Goal: Task Accomplishment & Management: Manage account settings

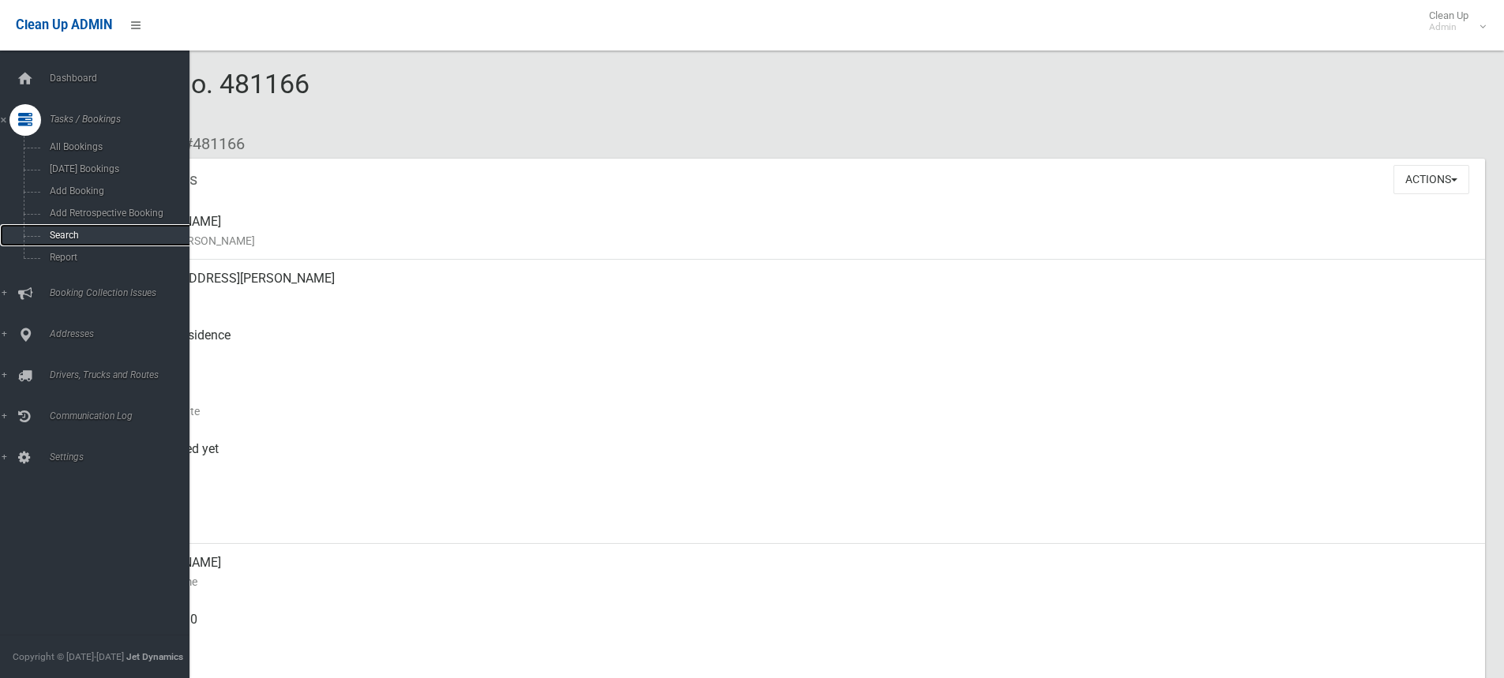
click at [56, 232] on span "Search" at bounding box center [116, 235] width 143 height 11
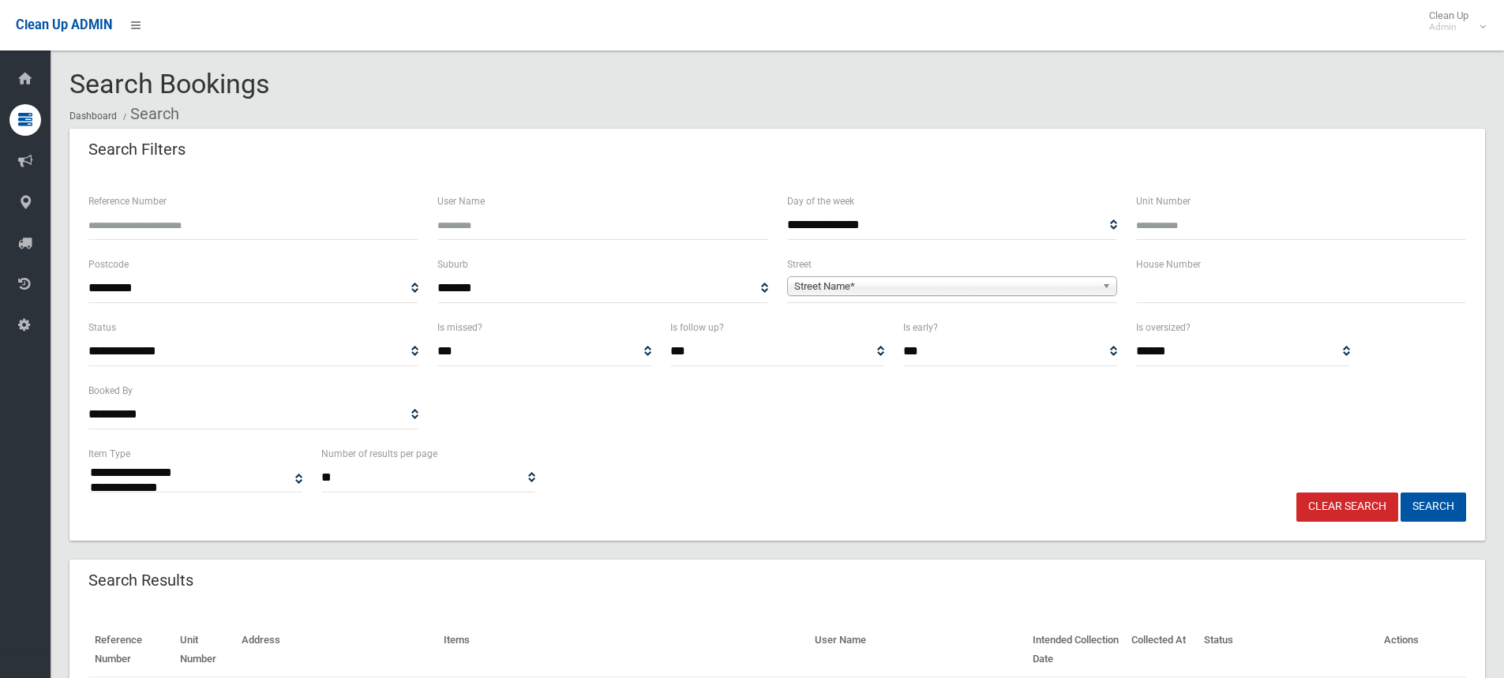
select select
click at [1163, 292] on input "text" at bounding box center [1301, 288] width 330 height 29
type input "**"
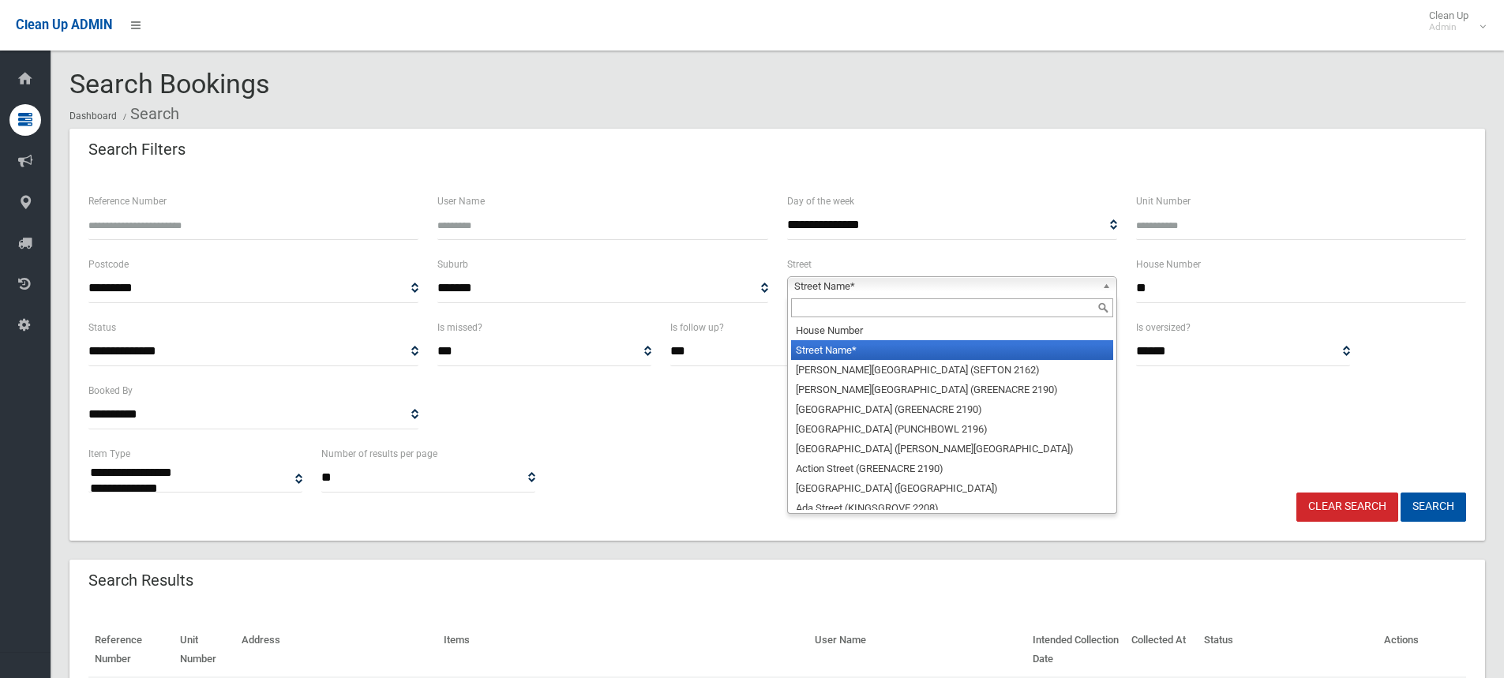
click at [911, 282] on span "Street Name*" at bounding box center [945, 286] width 302 height 19
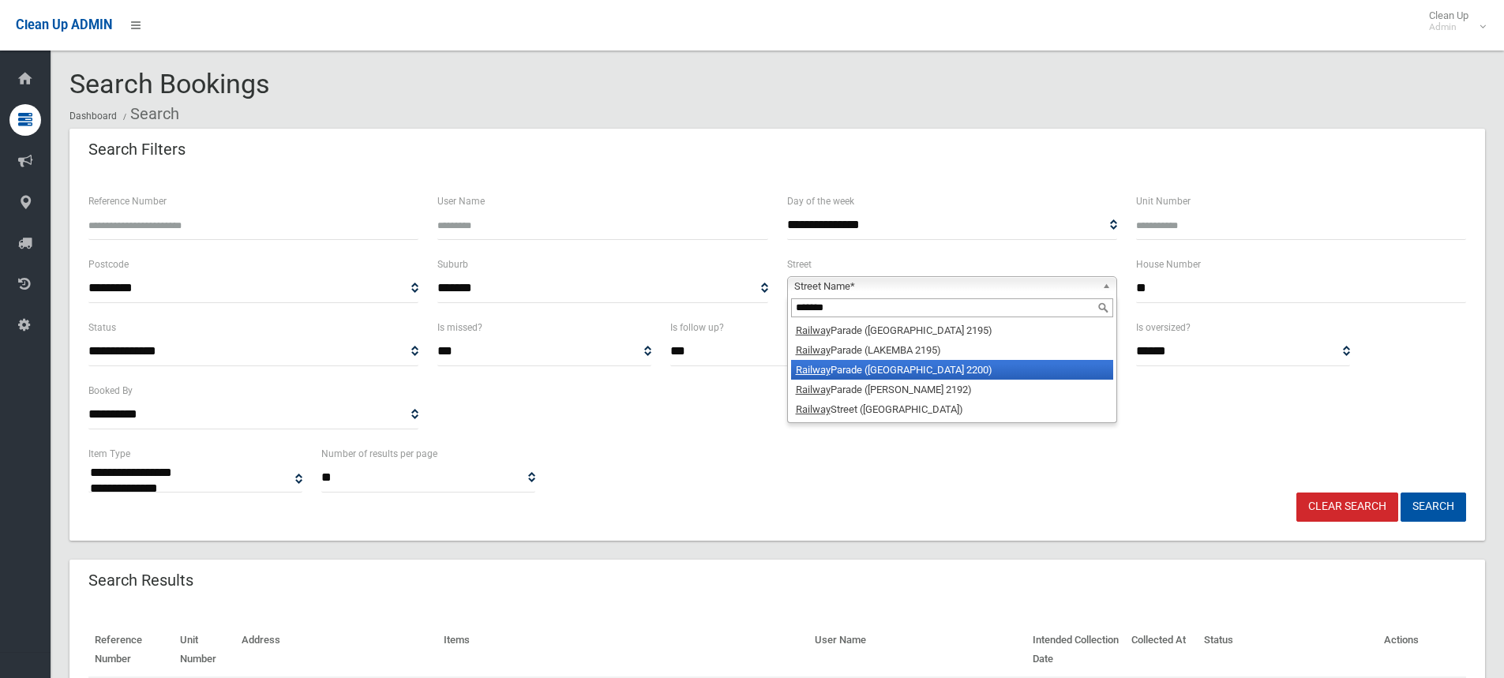
type input "*******"
click at [903, 363] on li "Railway Parade (CONDELL PARK 2200)" at bounding box center [952, 370] width 322 height 20
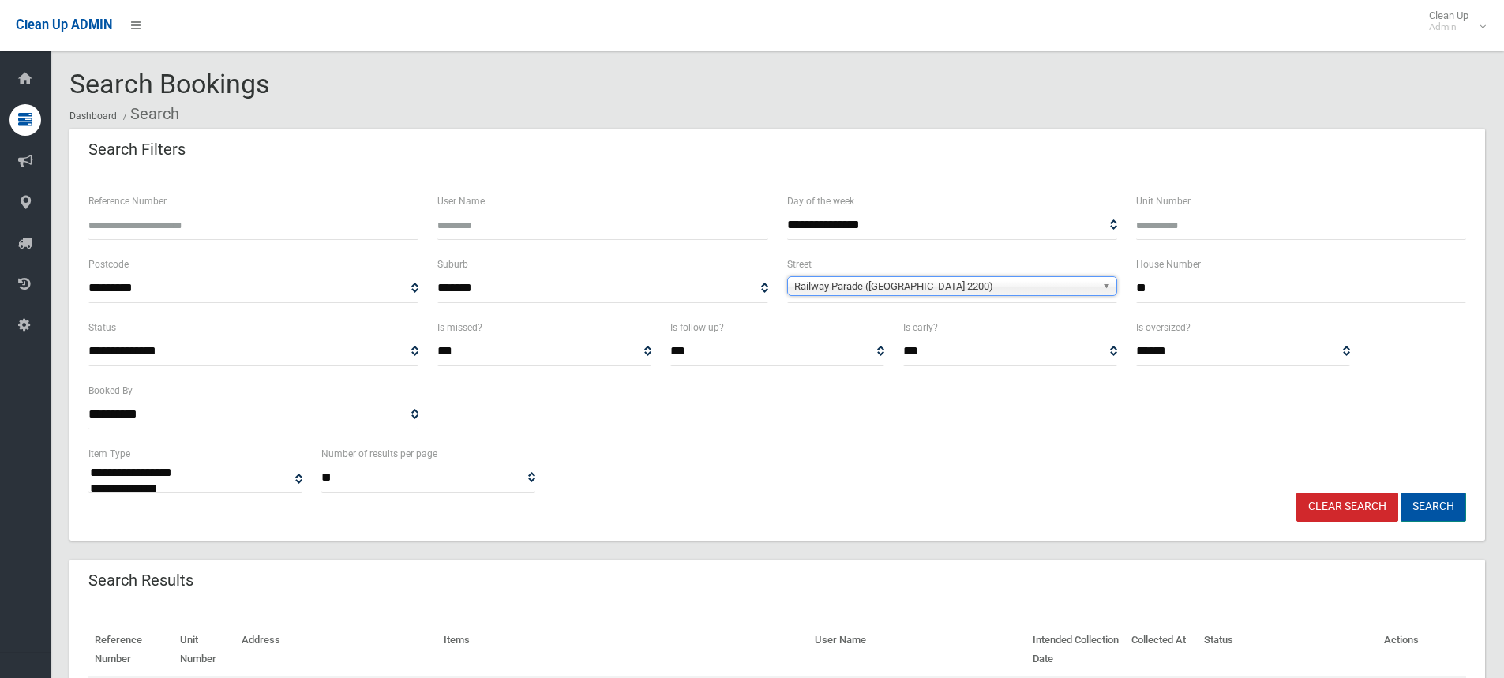
click at [1443, 509] on button "Search" at bounding box center [1434, 507] width 66 height 29
select select
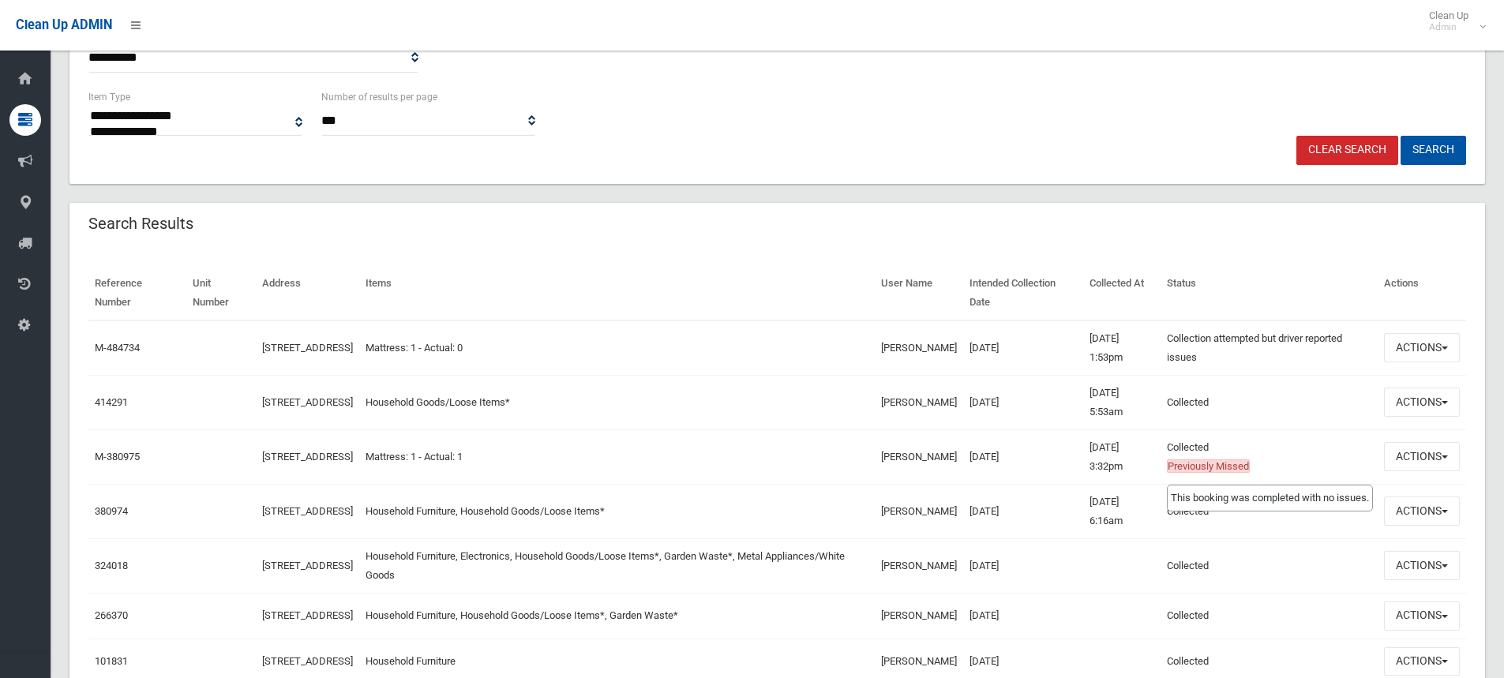
scroll to position [395, 0]
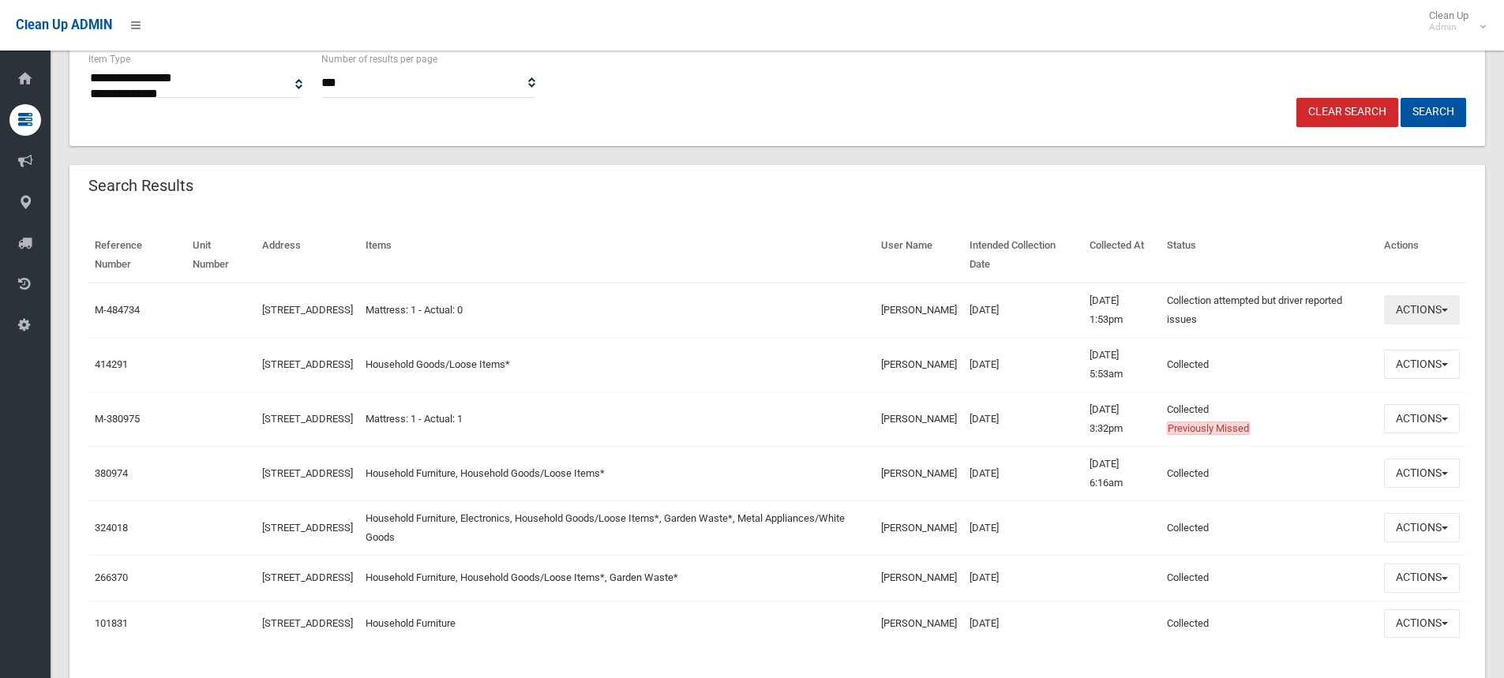
click at [1445, 308] on button "Actions" at bounding box center [1422, 309] width 76 height 29
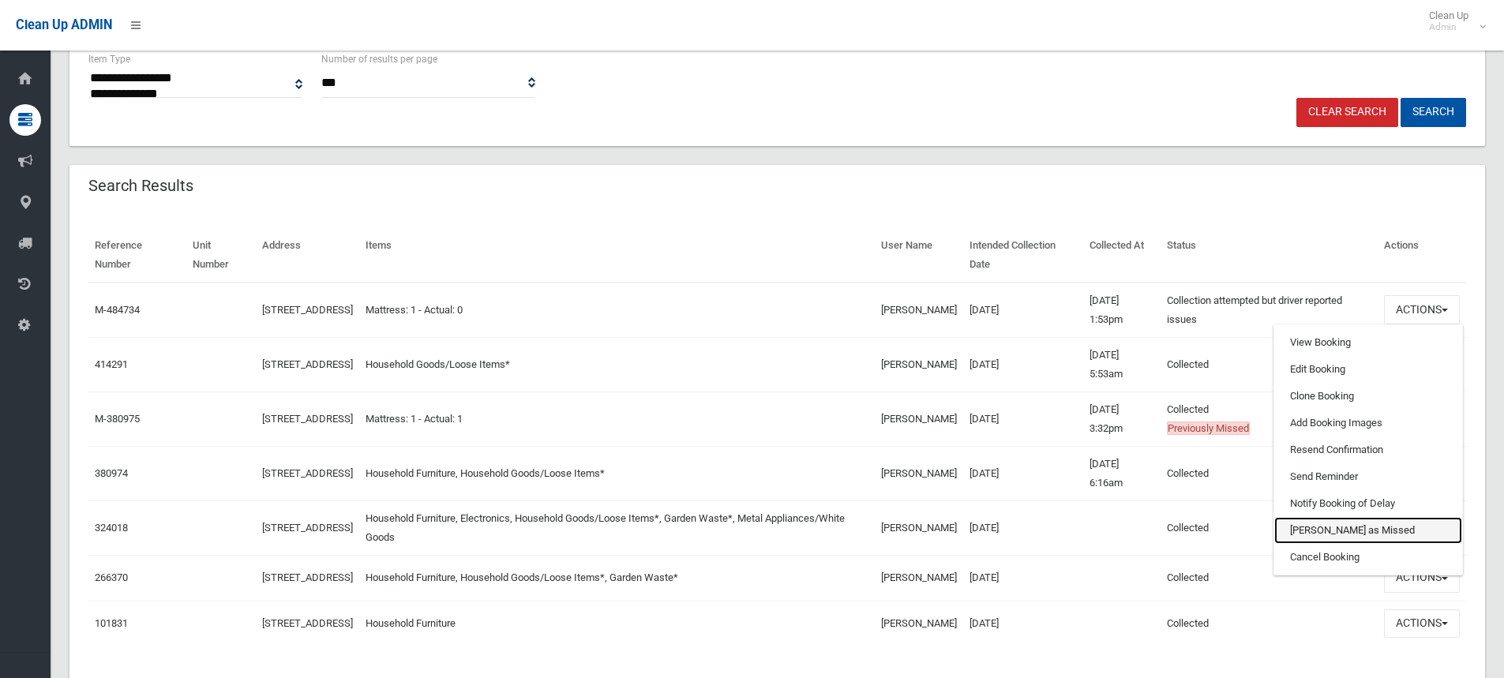
drag, startPoint x: 1332, startPoint y: 532, endPoint x: 832, endPoint y: 17, distance: 717.7
click at [1332, 532] on link "[PERSON_NAME] as Missed" at bounding box center [1369, 530] width 188 height 27
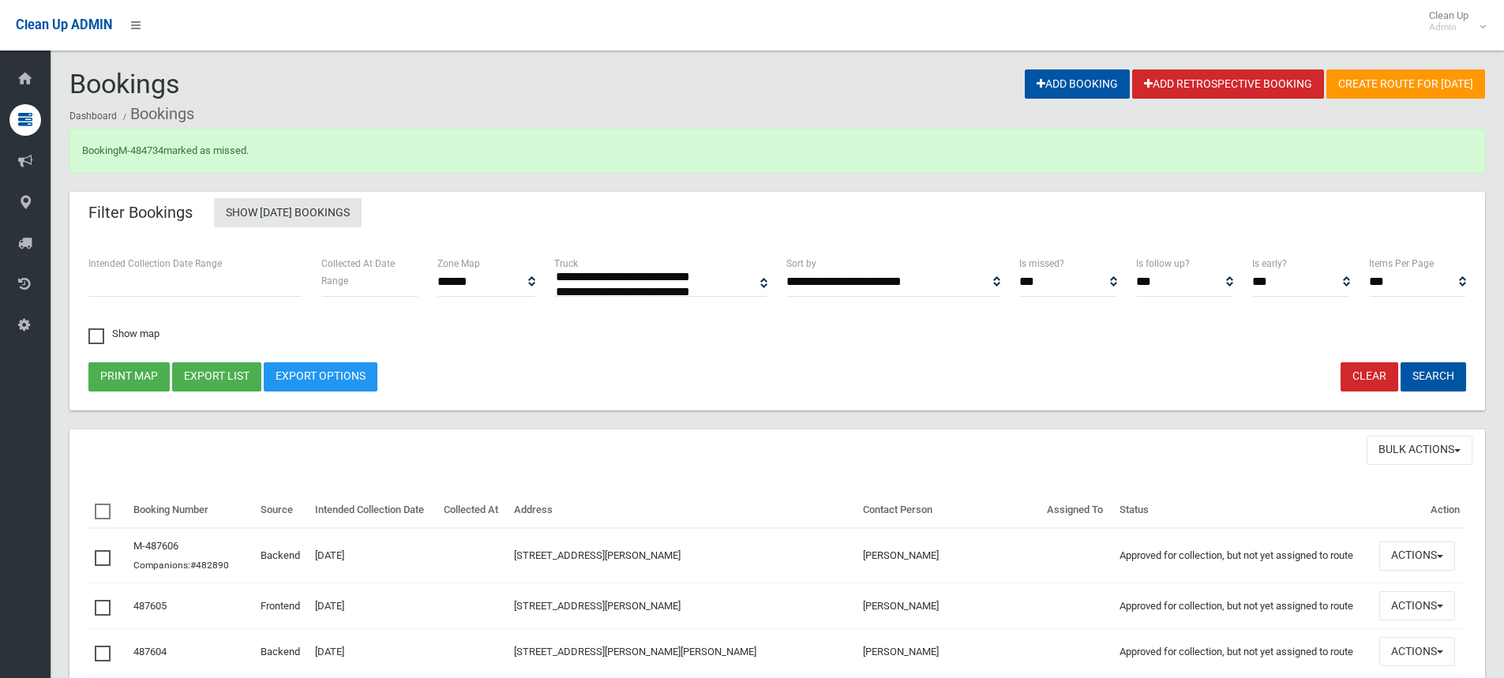
select select
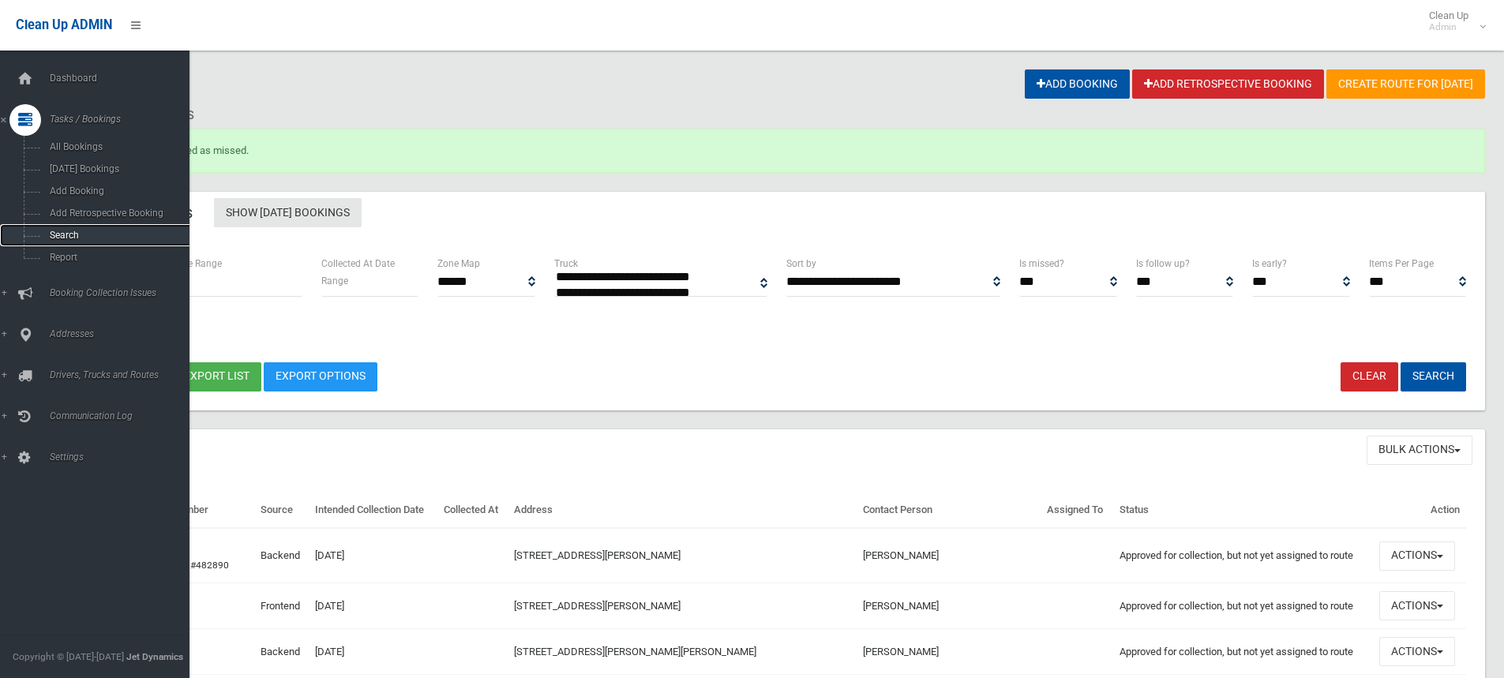
click at [55, 236] on span "Search" at bounding box center [116, 235] width 143 height 11
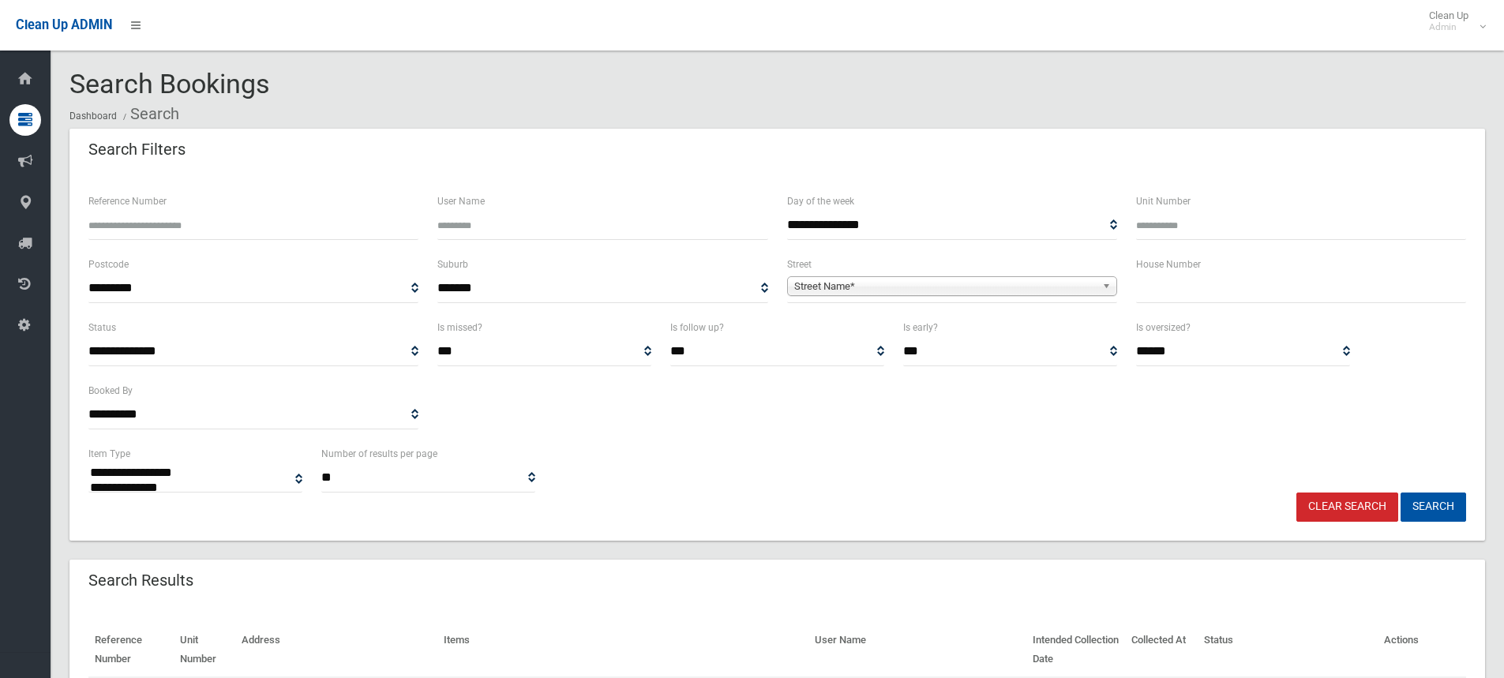
select select
click at [1164, 285] on input "text" at bounding box center [1301, 288] width 330 height 29
type input "**"
click at [833, 290] on span "Street Name*" at bounding box center [945, 286] width 302 height 19
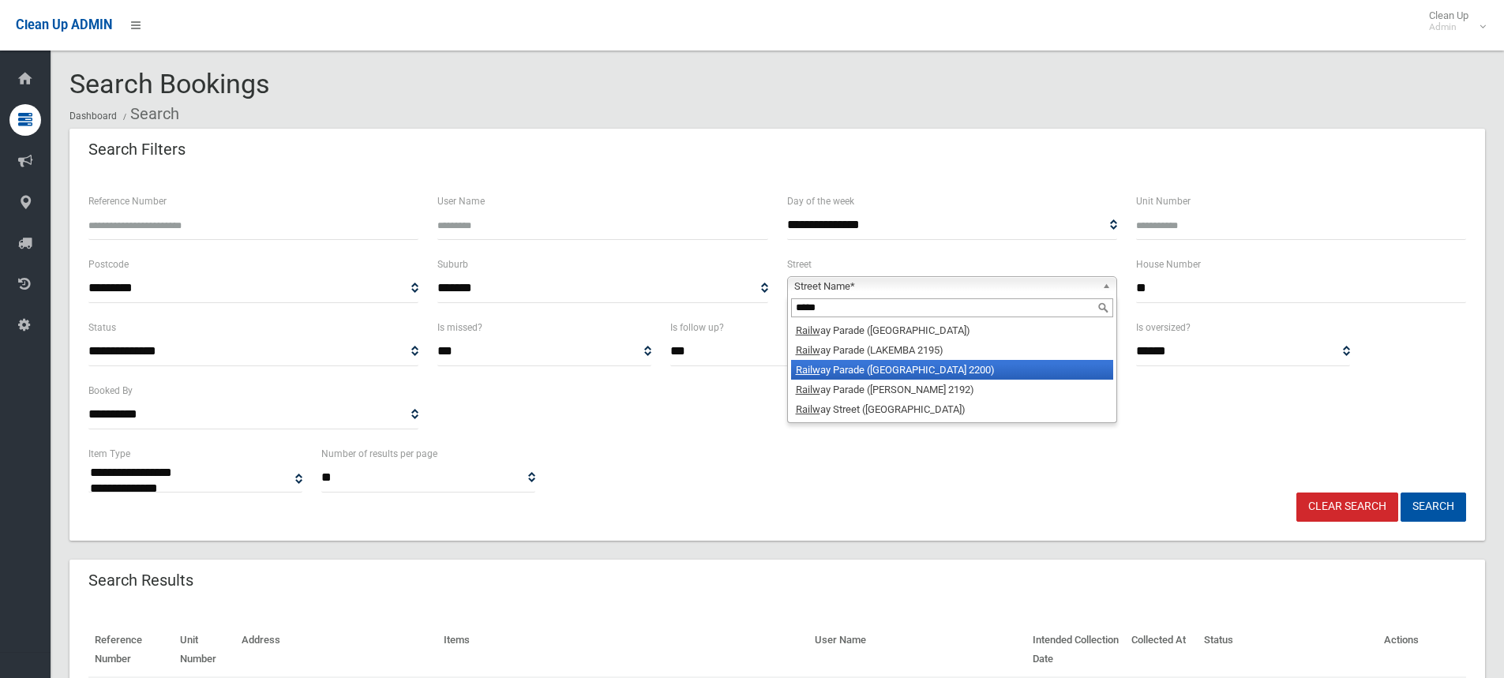
type input "*****"
click at [885, 370] on li "Railw ay Parade ([GEOGRAPHIC_DATA] 2200)" at bounding box center [952, 370] width 322 height 20
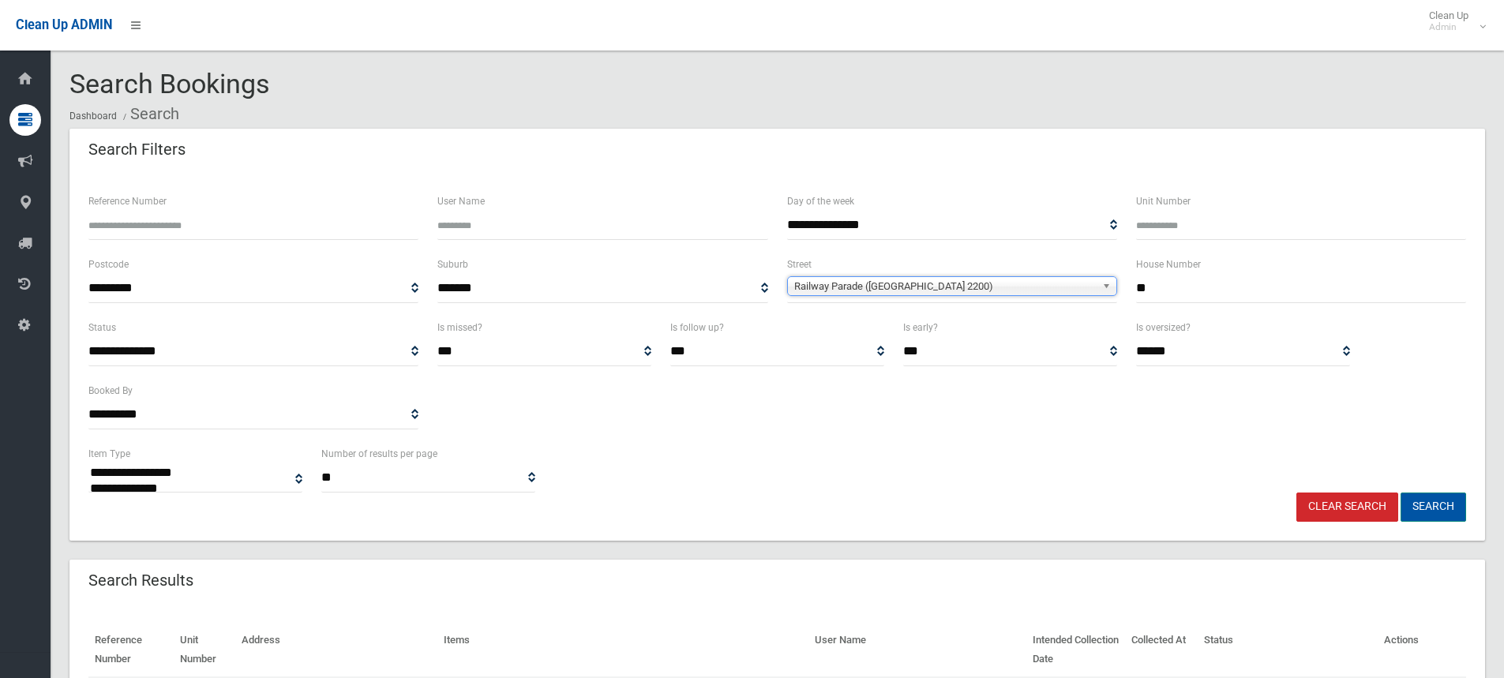
click at [1448, 511] on button "Search" at bounding box center [1434, 507] width 66 height 29
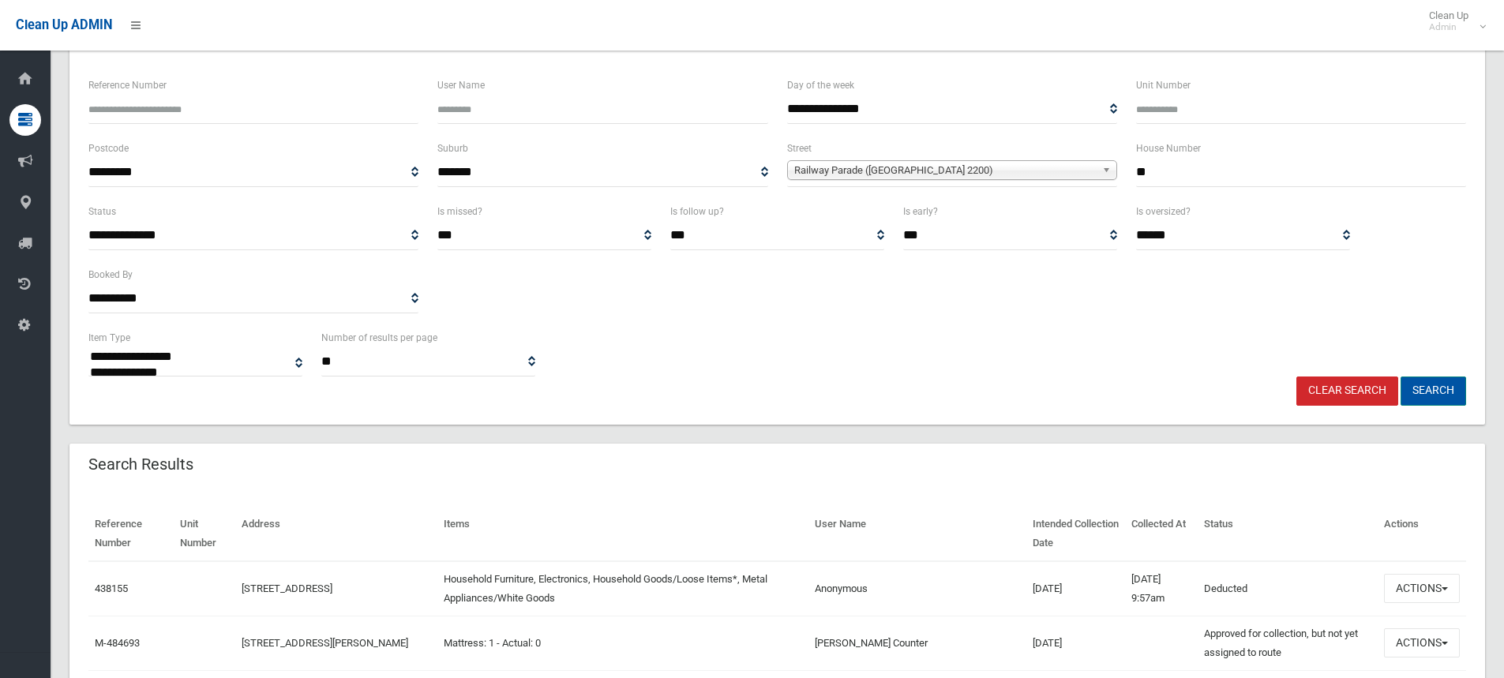
scroll to position [158, 0]
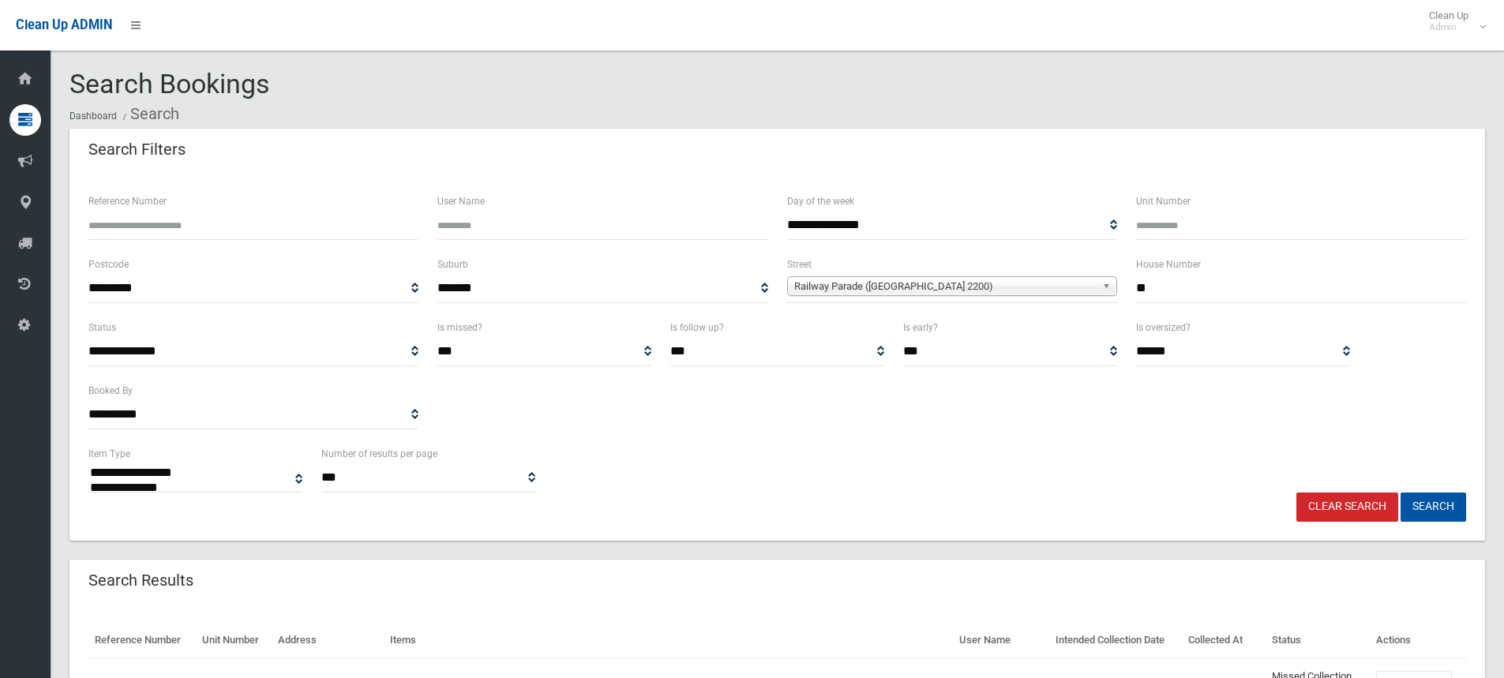
select select
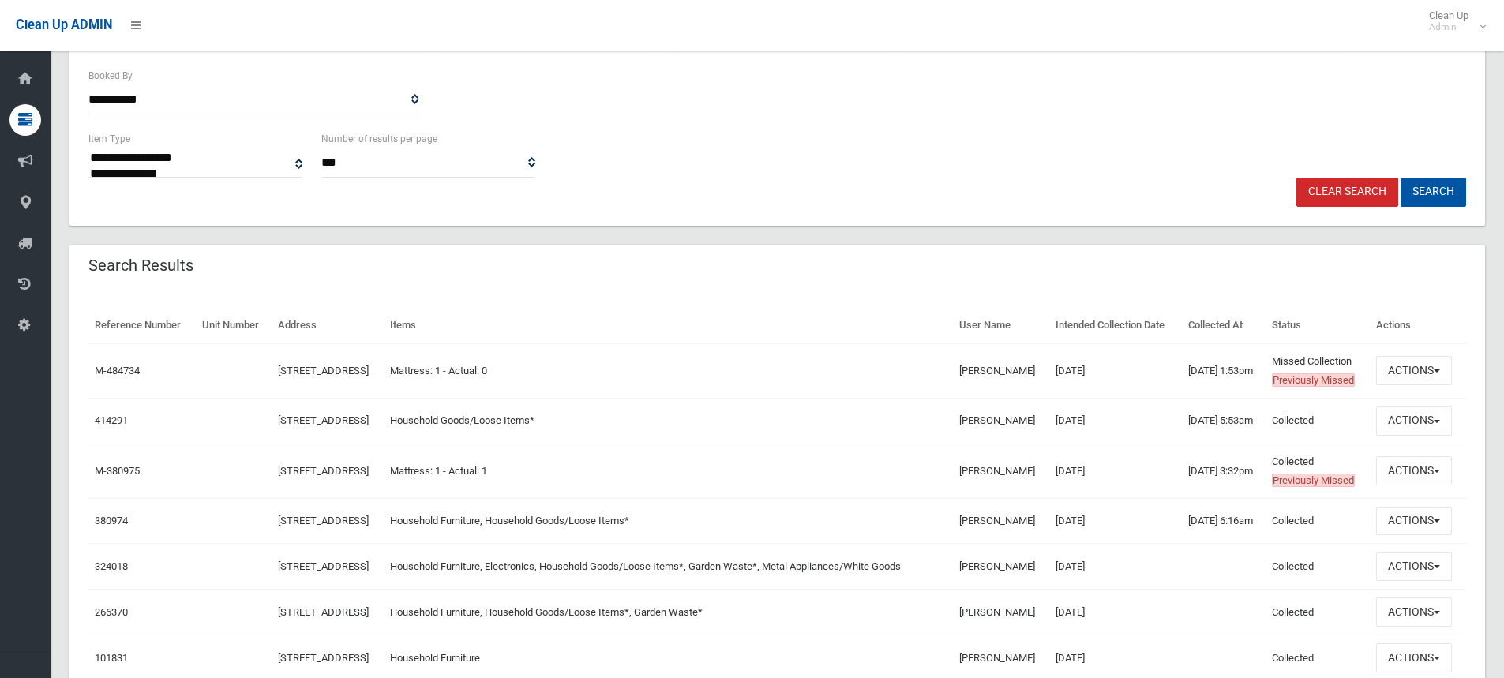
scroll to position [316, 0]
click at [1441, 372] on span "button" at bounding box center [1437, 370] width 6 height 3
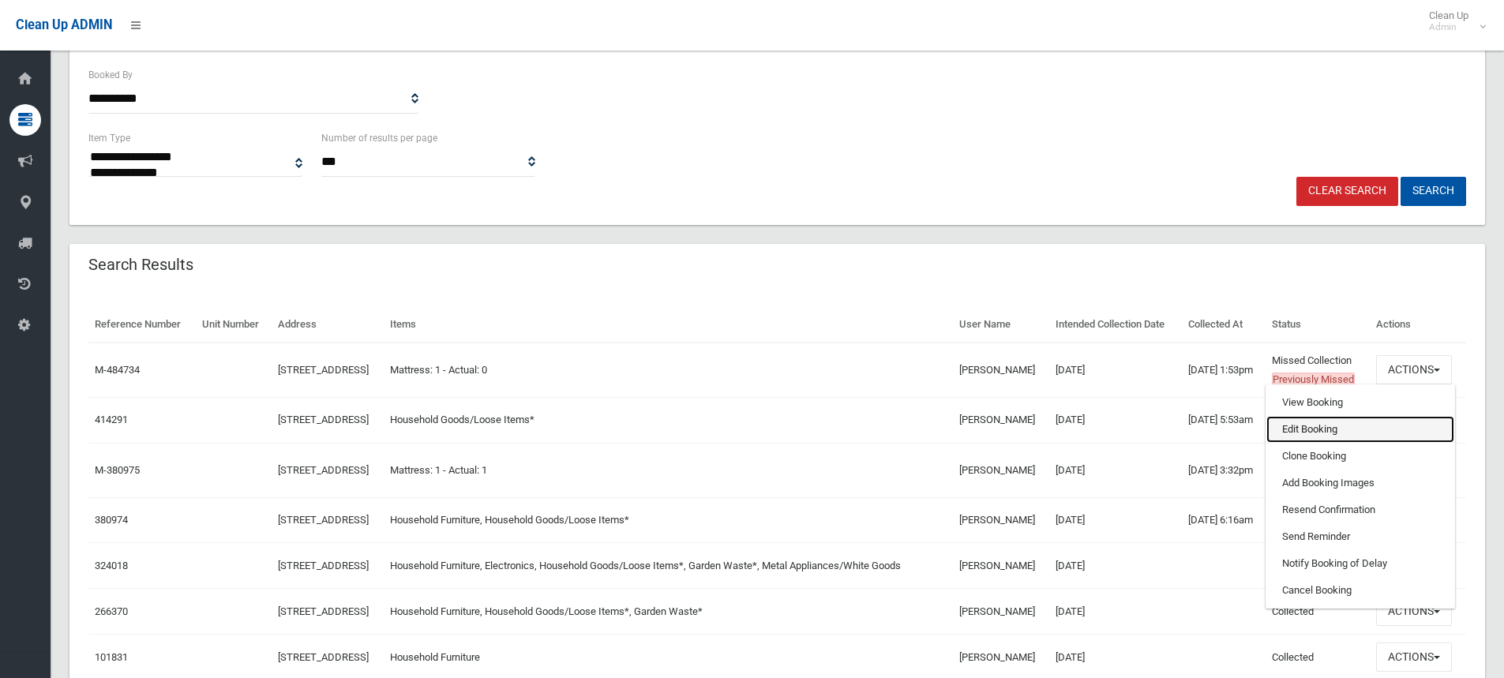
click at [1328, 443] on link "Edit Booking" at bounding box center [1361, 429] width 188 height 27
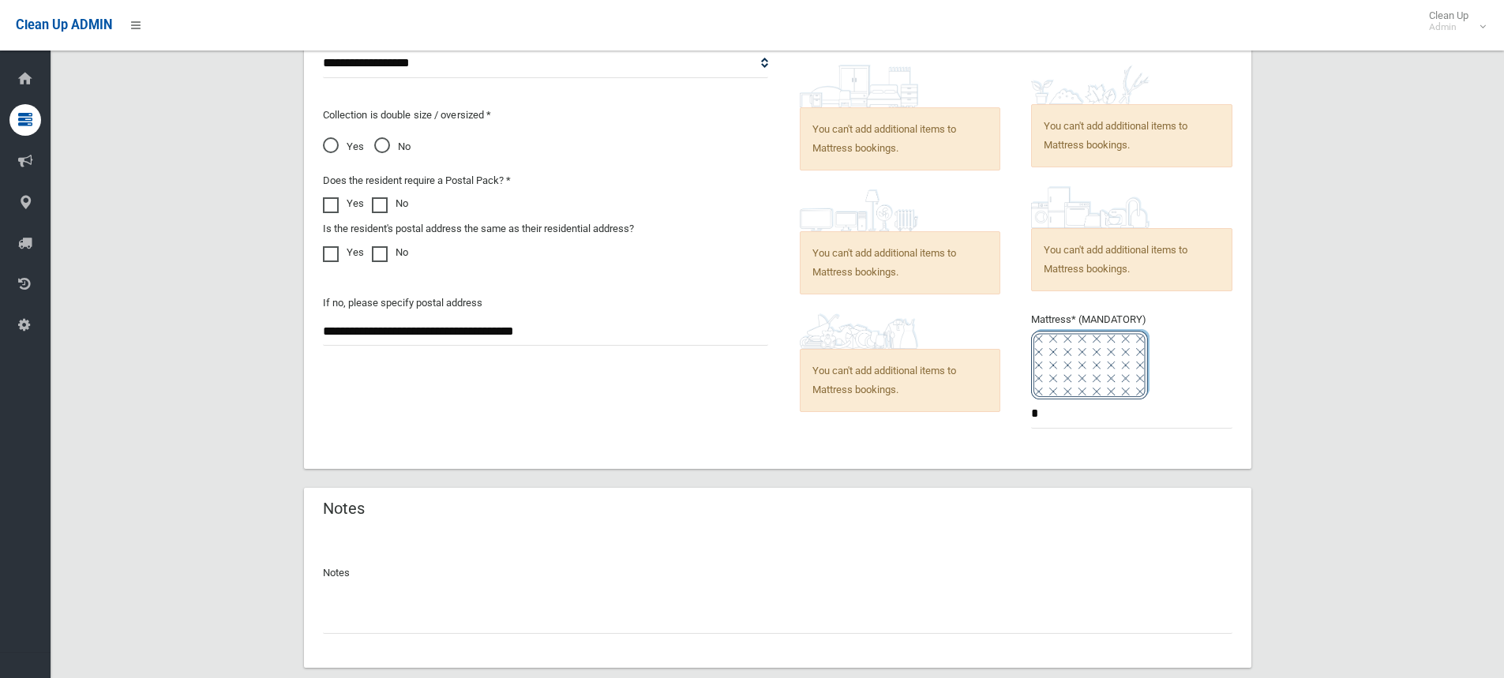
scroll to position [948, 0]
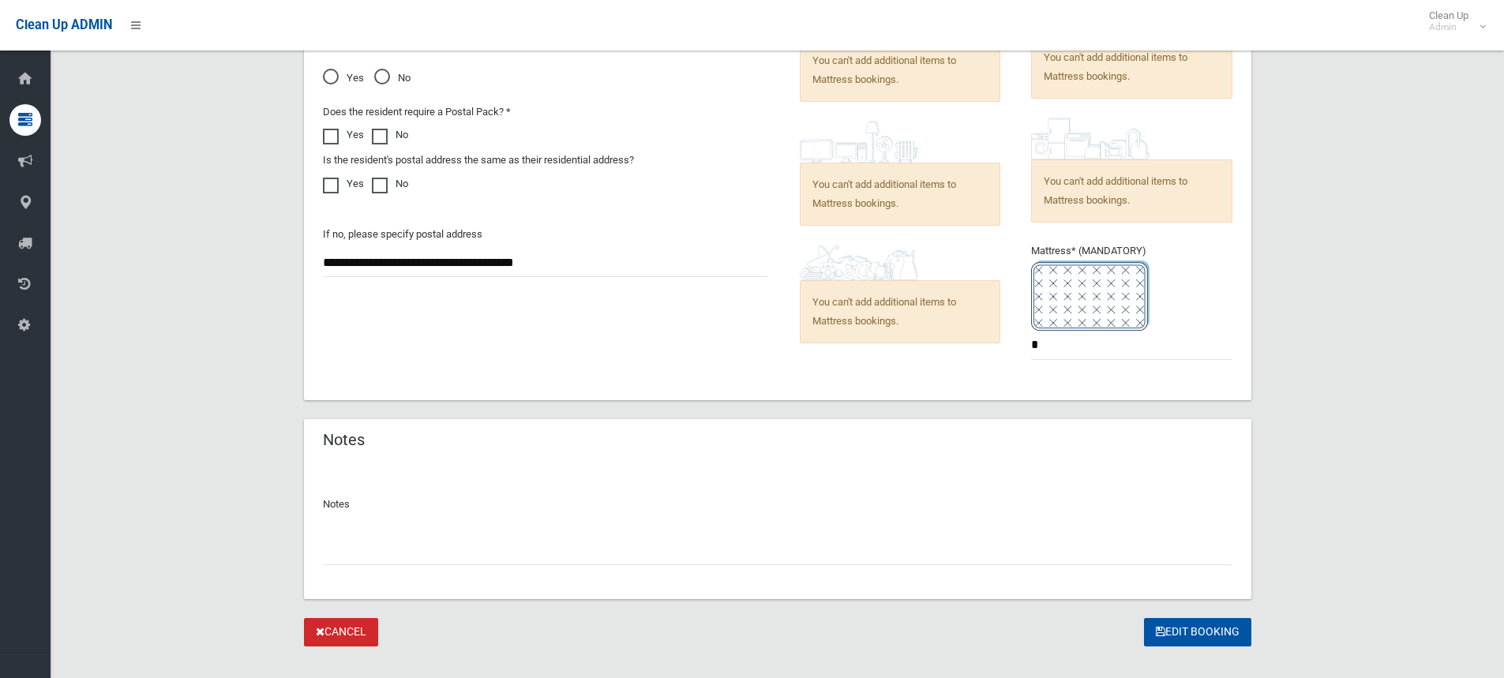
click at [351, 550] on input "text" at bounding box center [778, 550] width 910 height 29
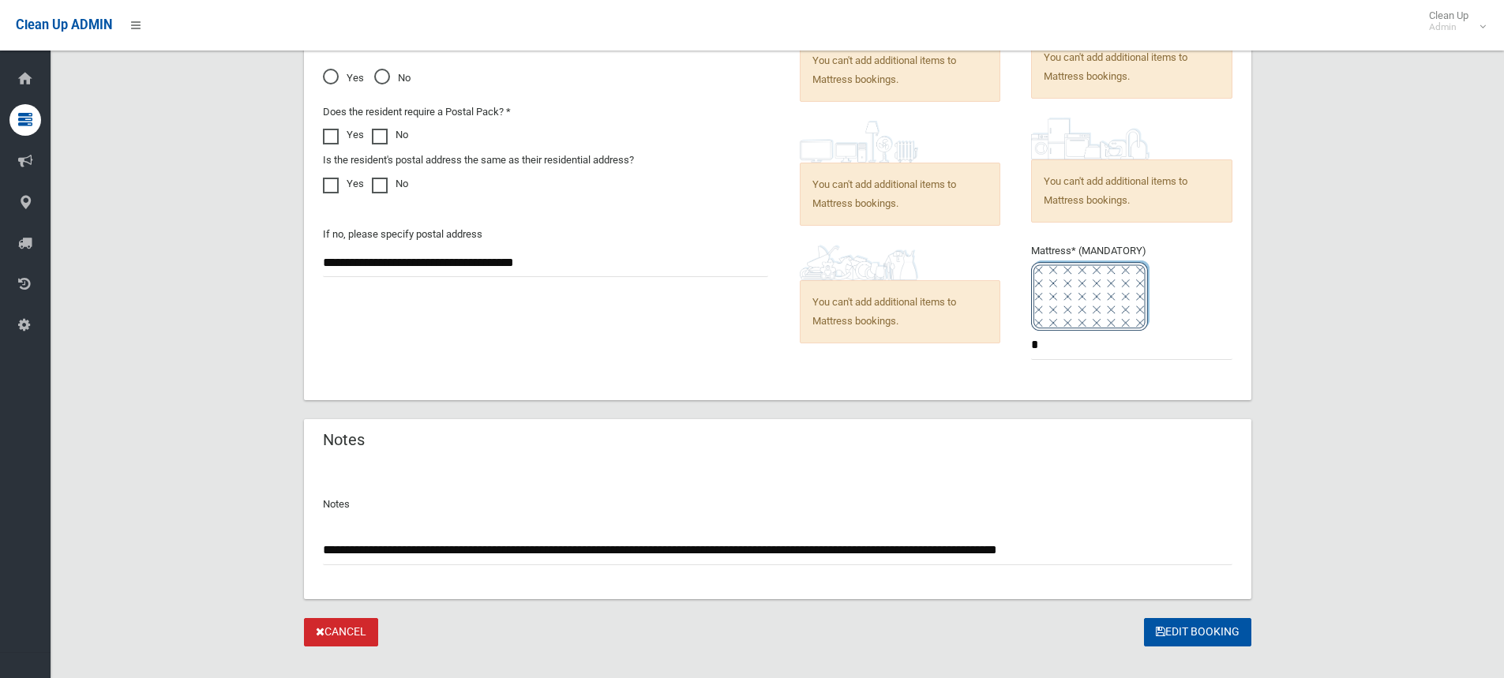
type input "**********"
drag, startPoint x: 408, startPoint y: 550, endPoint x: 704, endPoint y: 208, distance: 452.3
click at [699, 206] on div "**********" at bounding box center [545, 190] width 445 height 175
click at [1175, 631] on button "Edit Booking" at bounding box center [1197, 632] width 107 height 29
